Goal: Task Accomplishment & Management: Complete application form

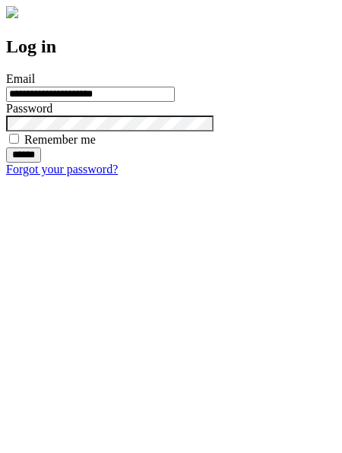
type input "**********"
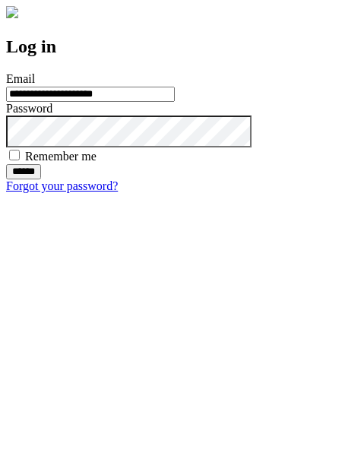
click at [41, 179] on input "******" at bounding box center [23, 171] width 35 height 15
